Goal: Subscribe to service/newsletter

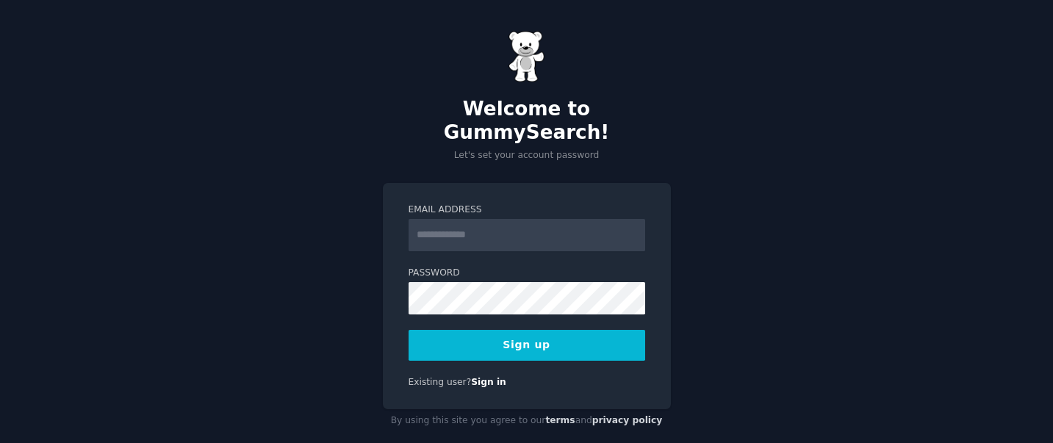
click at [491, 219] on input "Email Address" at bounding box center [526, 235] width 237 height 32
type input "**********"
click at [446, 330] on button "Sign up" at bounding box center [526, 345] width 237 height 31
click at [538, 330] on button "Sign up" at bounding box center [526, 345] width 237 height 31
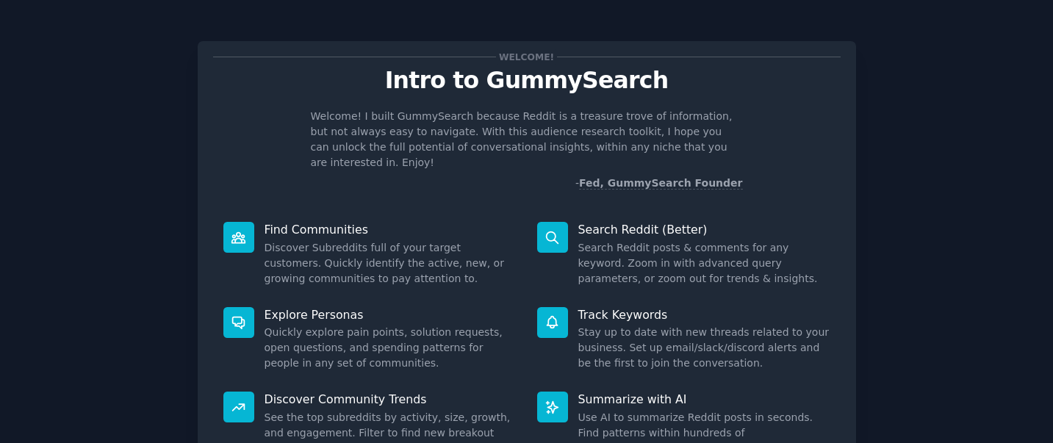
scroll to position [131, 0]
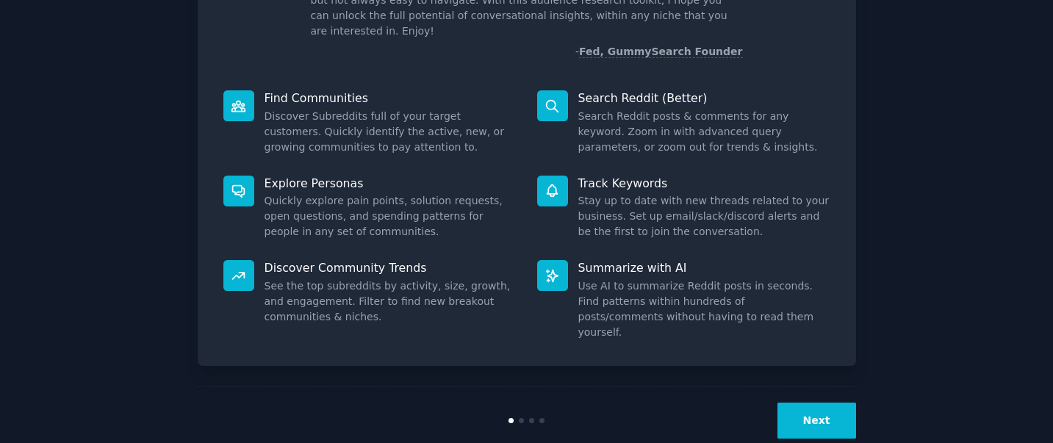
click at [820, 403] on button "Next" at bounding box center [816, 421] width 79 height 36
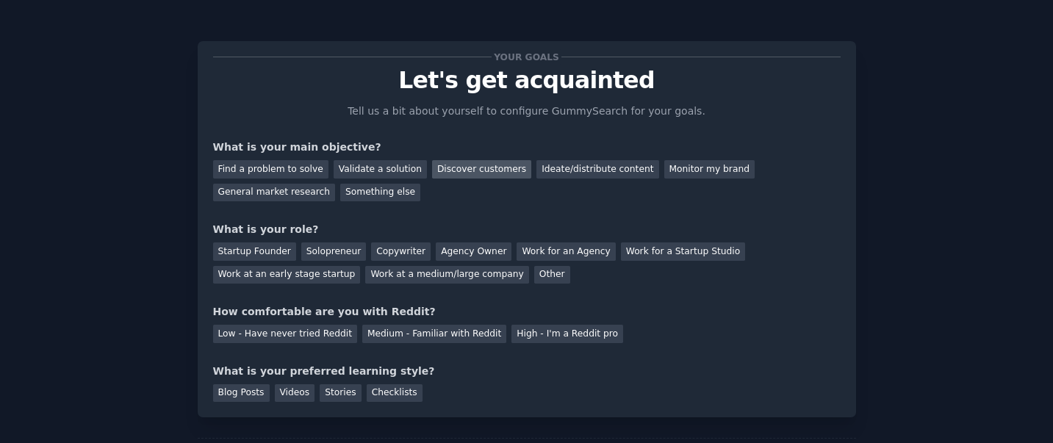
click at [444, 165] on div "Discover customers" at bounding box center [481, 169] width 99 height 18
click at [567, 168] on div "Ideate/distribute content" at bounding box center [597, 169] width 122 height 18
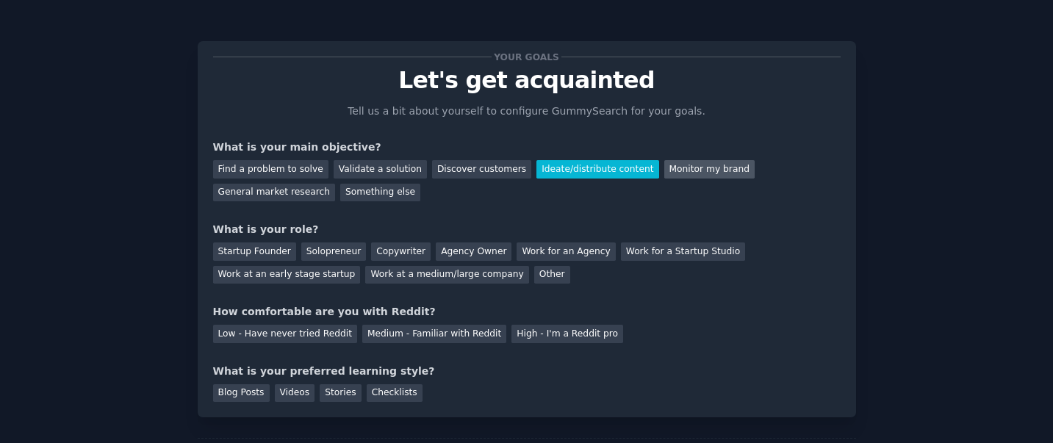
click at [679, 164] on div "Monitor my brand" at bounding box center [709, 169] width 90 height 18
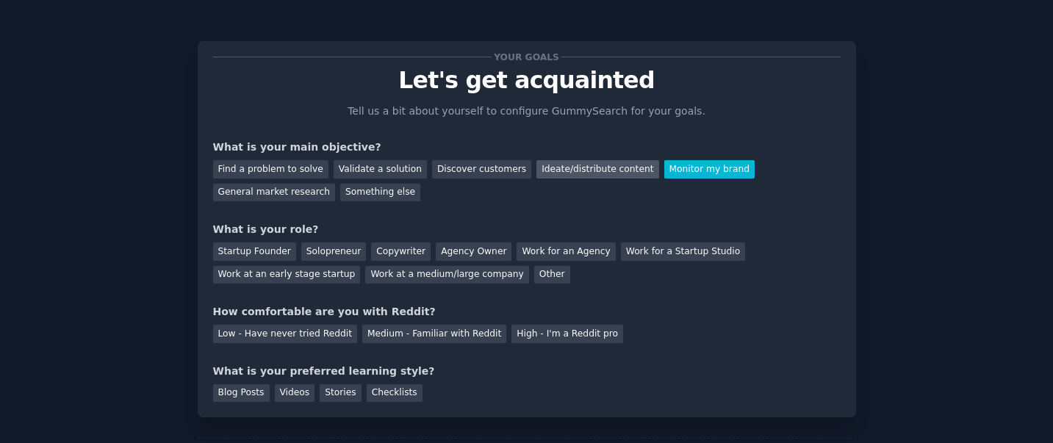
click at [566, 173] on div "Ideate/distribute content" at bounding box center [597, 169] width 122 height 18
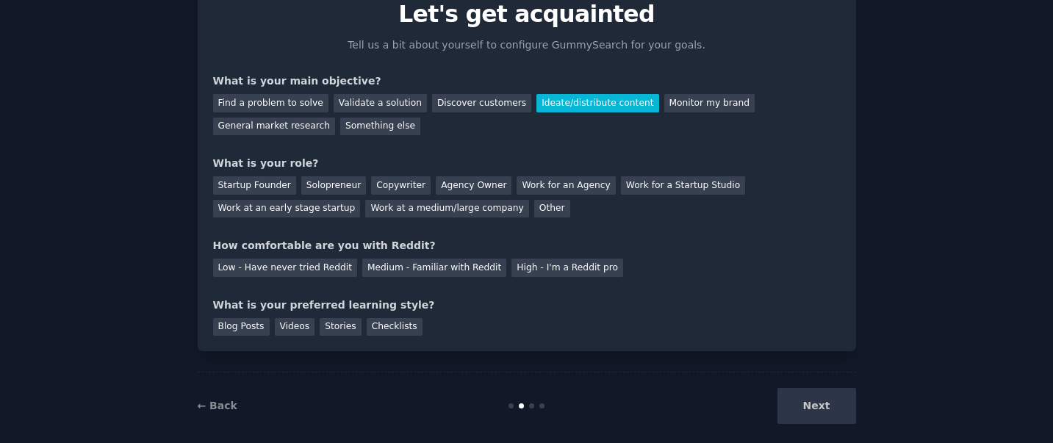
scroll to position [68, 0]
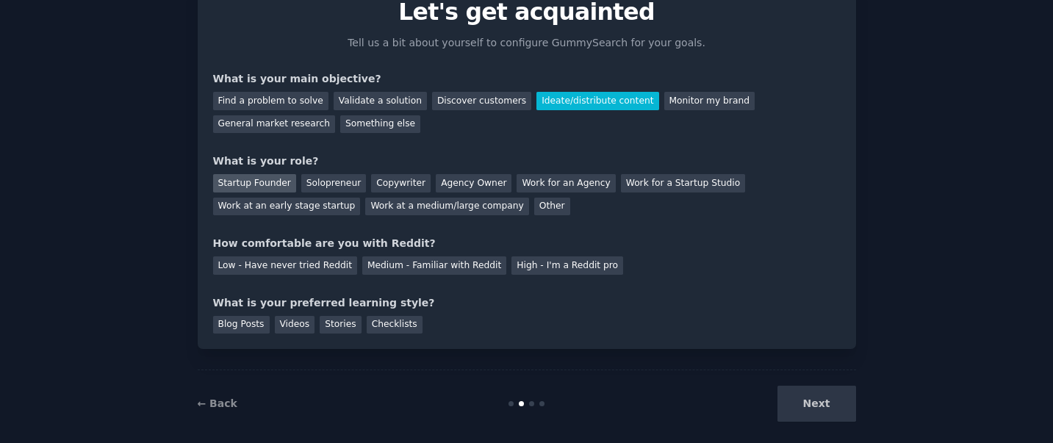
click at [259, 187] on div "Startup Founder" at bounding box center [254, 183] width 83 height 18
click at [316, 185] on div "Solopreneur" at bounding box center [333, 183] width 65 height 18
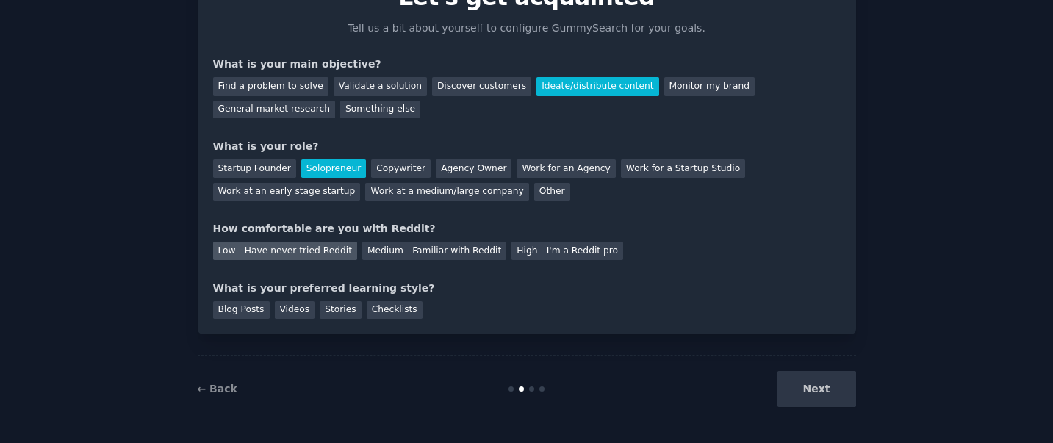
click at [264, 255] on div "Low - Have never tried Reddit" at bounding box center [285, 251] width 144 height 18
click at [399, 309] on div "Checklists" at bounding box center [395, 310] width 56 height 18
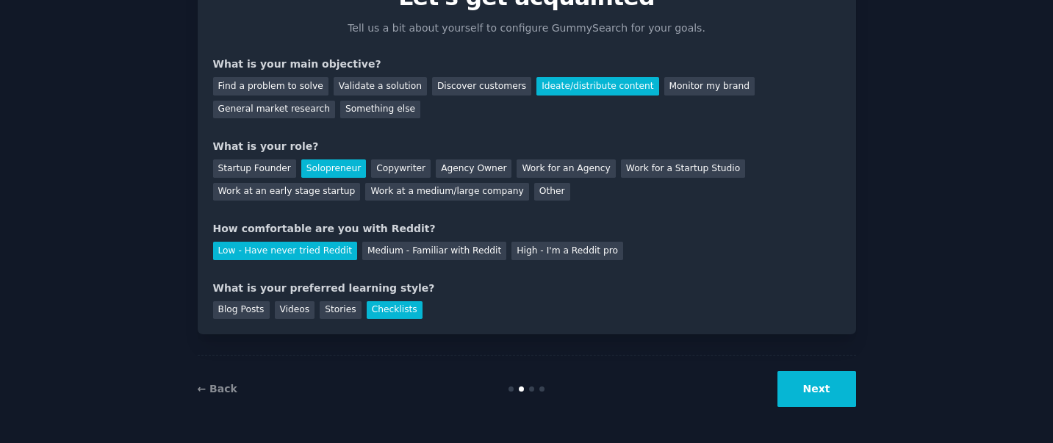
click at [806, 383] on button "Next" at bounding box center [816, 389] width 79 height 36
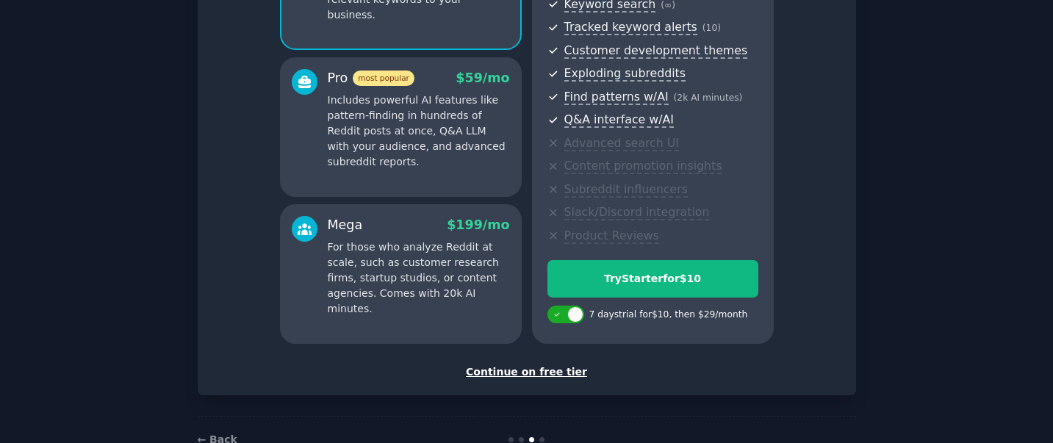
scroll to position [222, 0]
